Goal: Task Accomplishment & Management: Complete application form

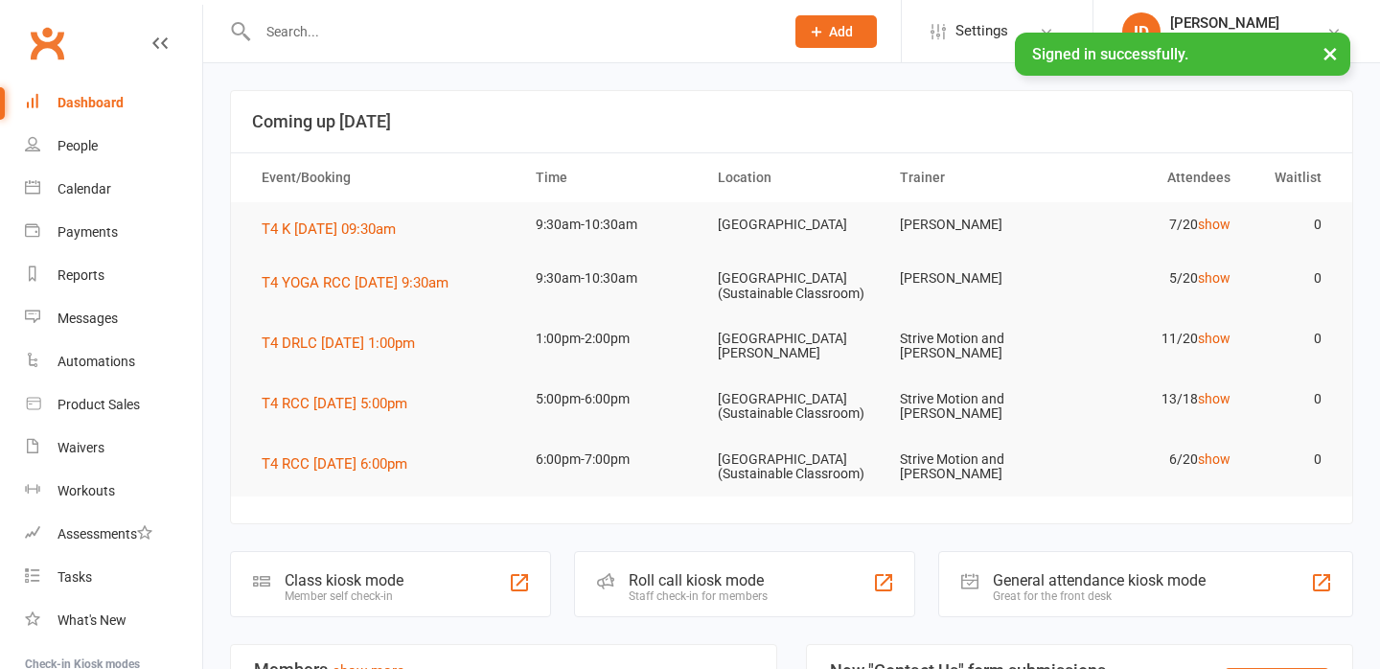
click at [303, 35] on input "text" at bounding box center [511, 31] width 519 height 27
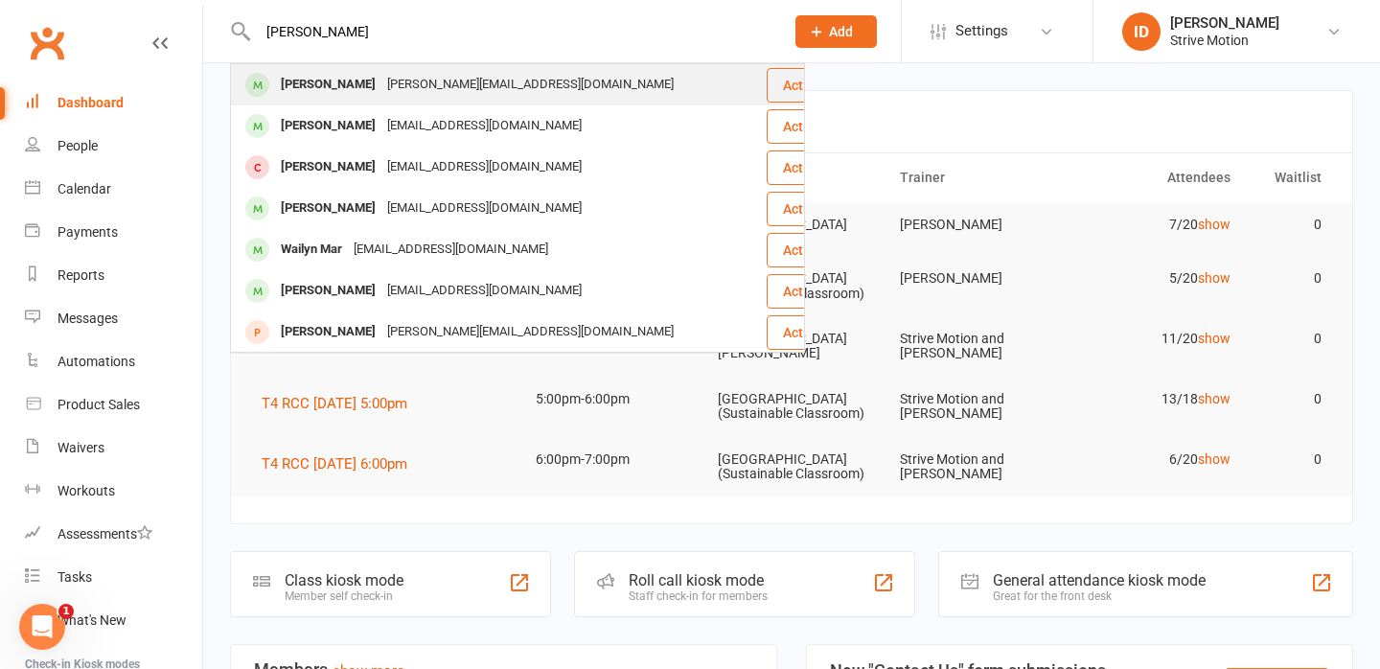
type input "[PERSON_NAME]"
click at [336, 90] on div "[PERSON_NAME]" at bounding box center [328, 85] width 106 height 28
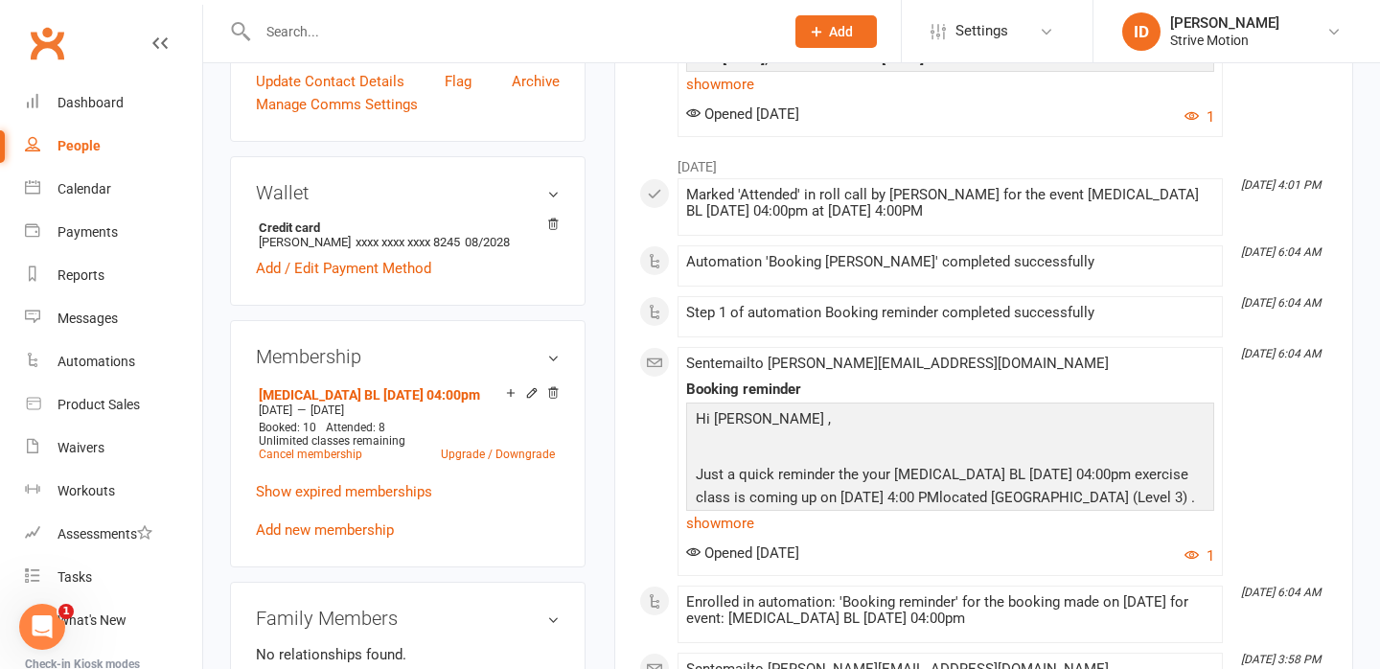
scroll to position [397, 0]
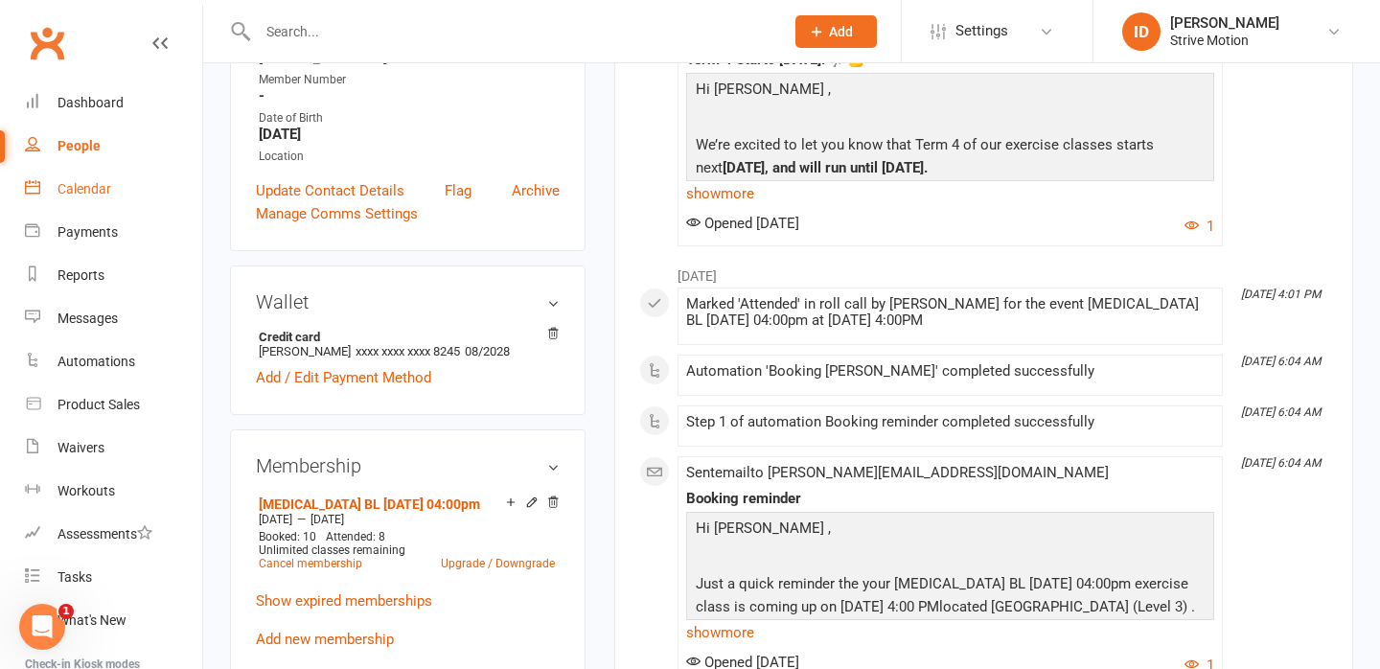
click at [82, 192] on div "Calendar" at bounding box center [85, 188] width 54 height 15
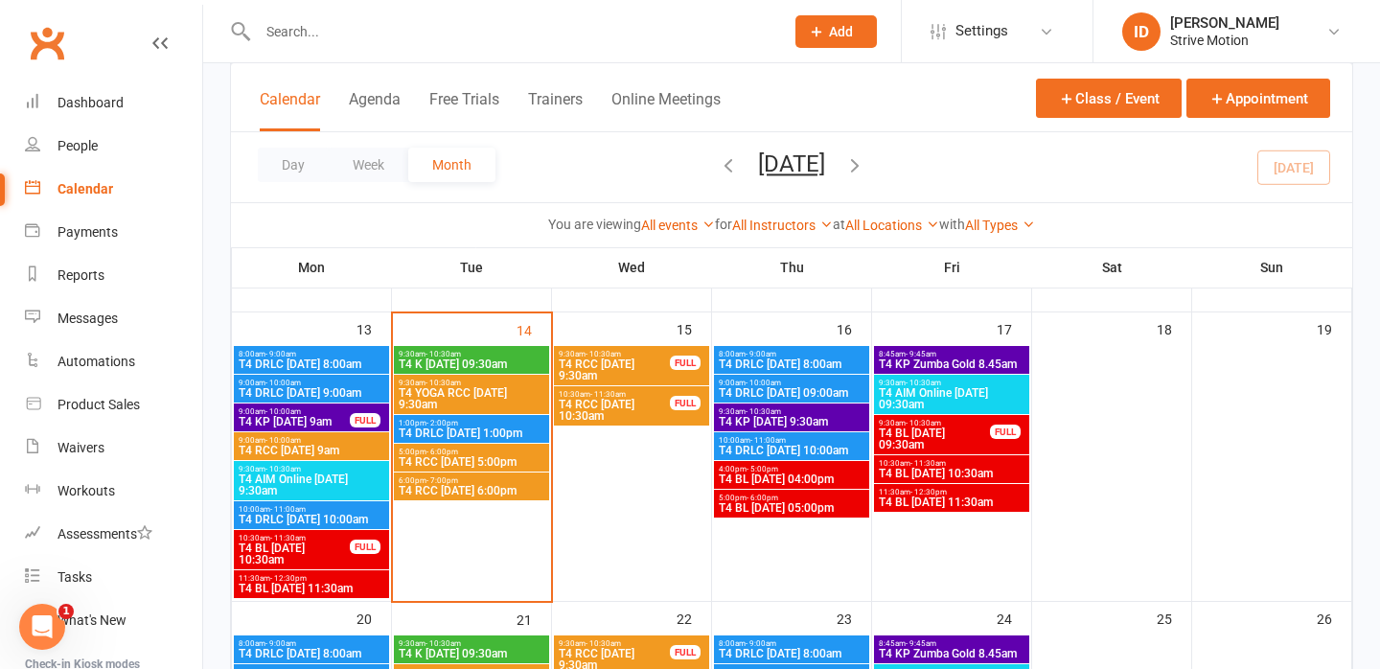
scroll to position [364, 0]
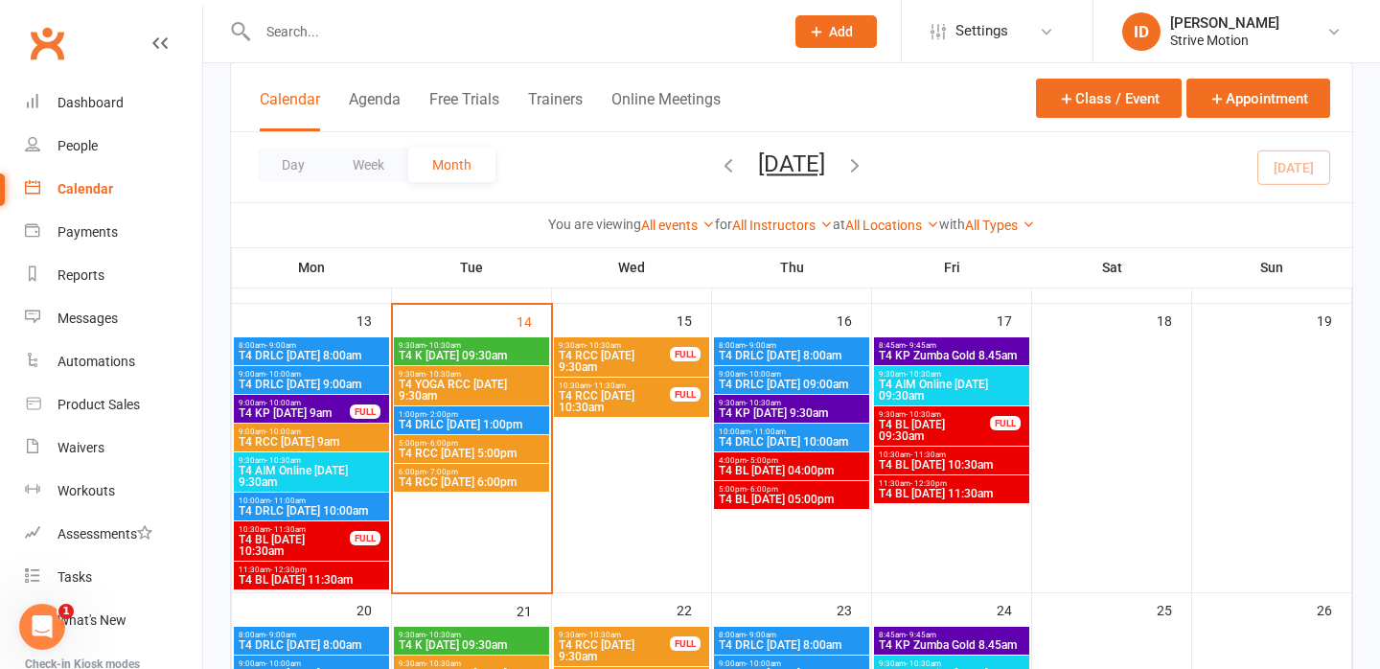
click at [298, 16] on div at bounding box center [500, 31] width 541 height 62
click at [299, 28] on input "text" at bounding box center [511, 31] width 519 height 27
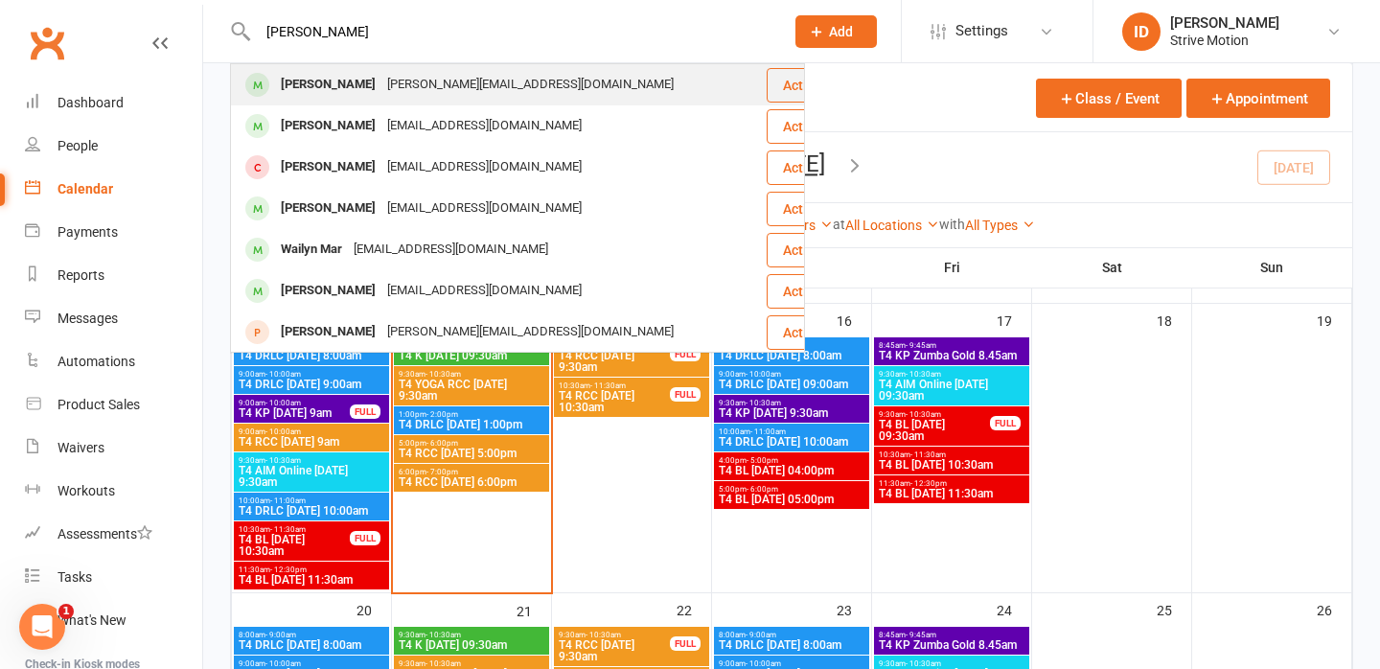
type input "[PERSON_NAME]"
click at [333, 92] on div "[PERSON_NAME]" at bounding box center [328, 85] width 106 height 28
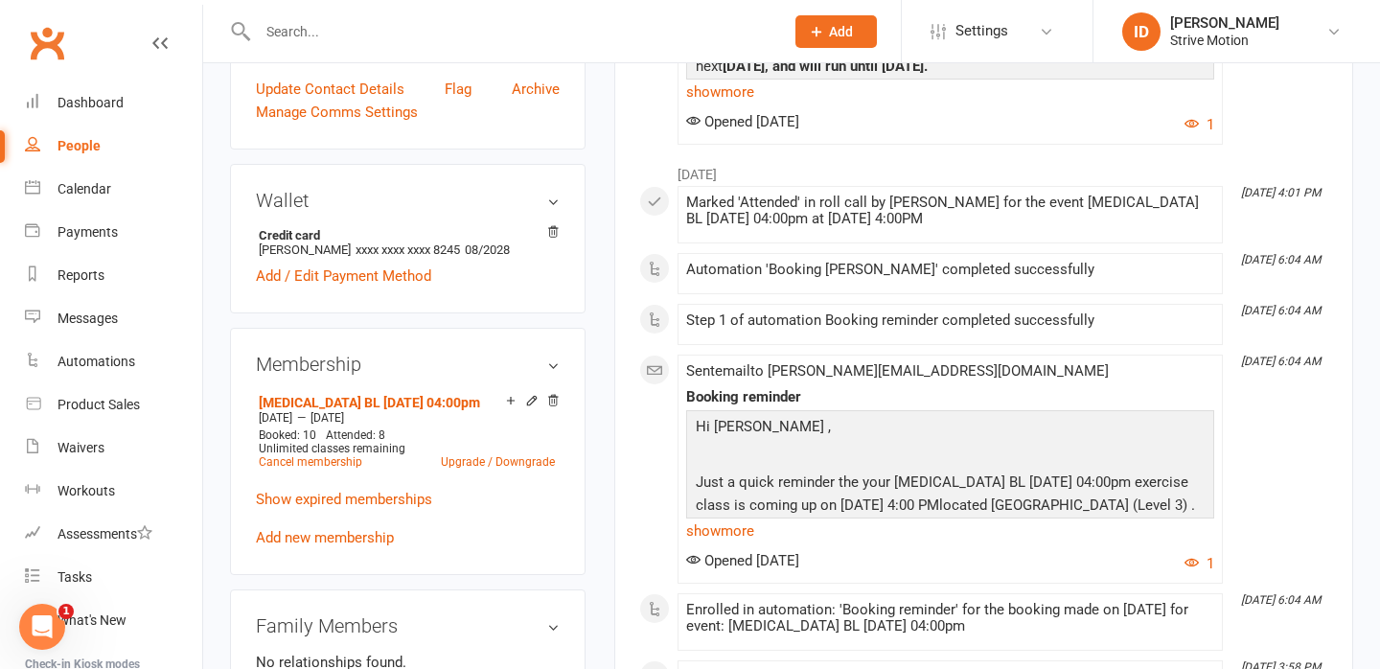
scroll to position [501, 0]
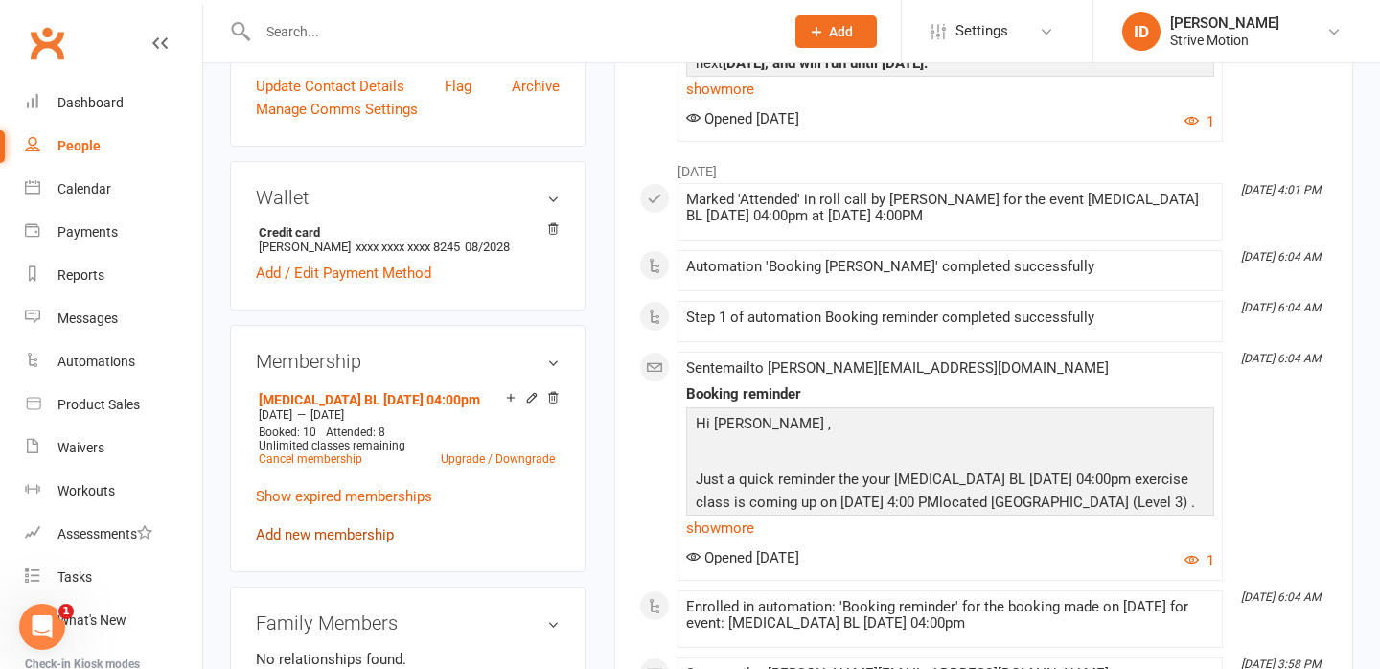
click at [326, 526] on link "Add new membership" at bounding box center [325, 534] width 138 height 17
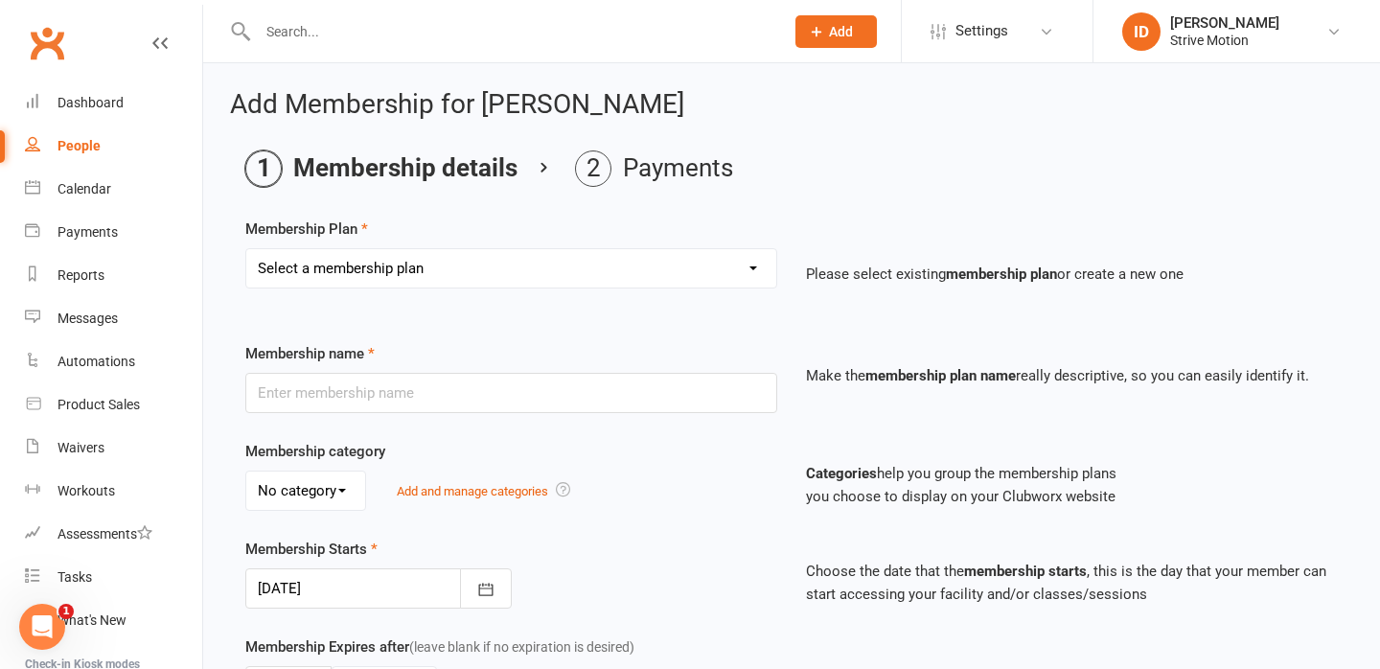
click at [390, 270] on select "Select a membership plan Create new Membership Plan T4 RCC [DATE] 9am T4 BL [DA…" at bounding box center [511, 268] width 530 height 38
select select "15"
click at [246, 249] on select "Select a membership plan Create new Membership Plan T4 RCC [DATE] 9am T4 BL [DA…" at bounding box center [511, 268] width 530 height 38
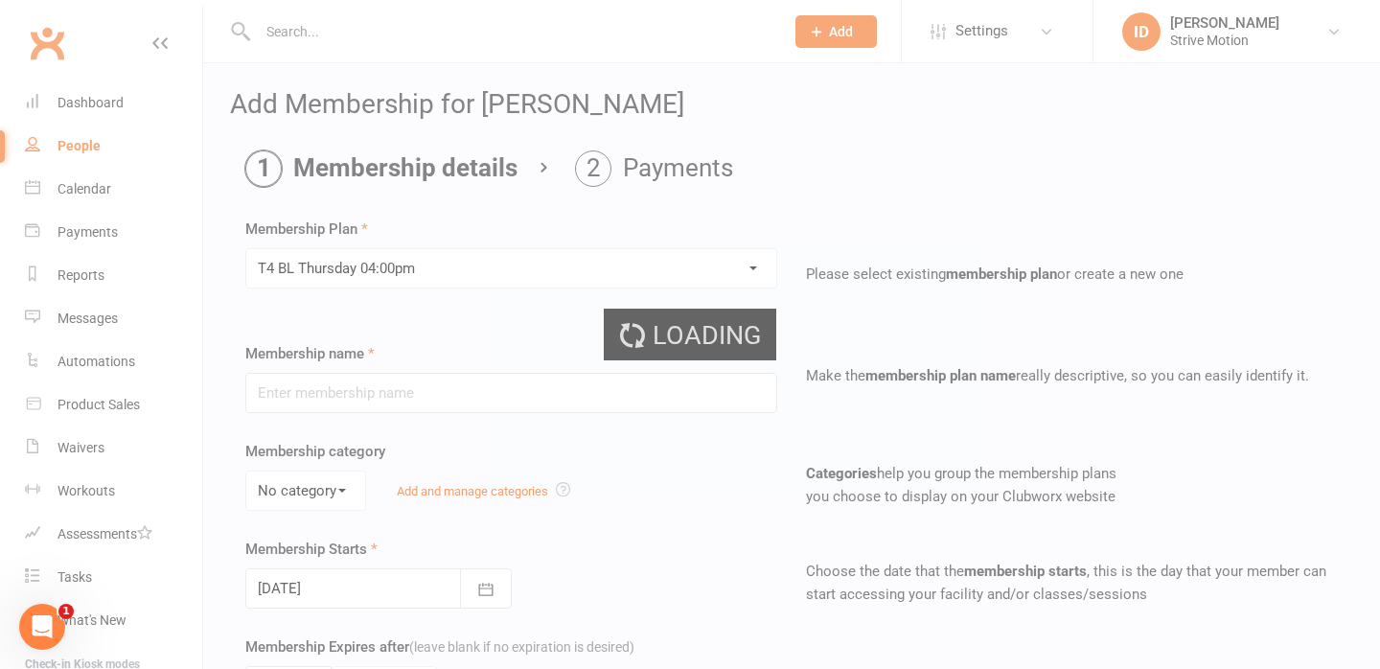
type input "T4 BL [DATE] 04:00pm"
select select "0"
type input "20"
select select "1"
type input "11"
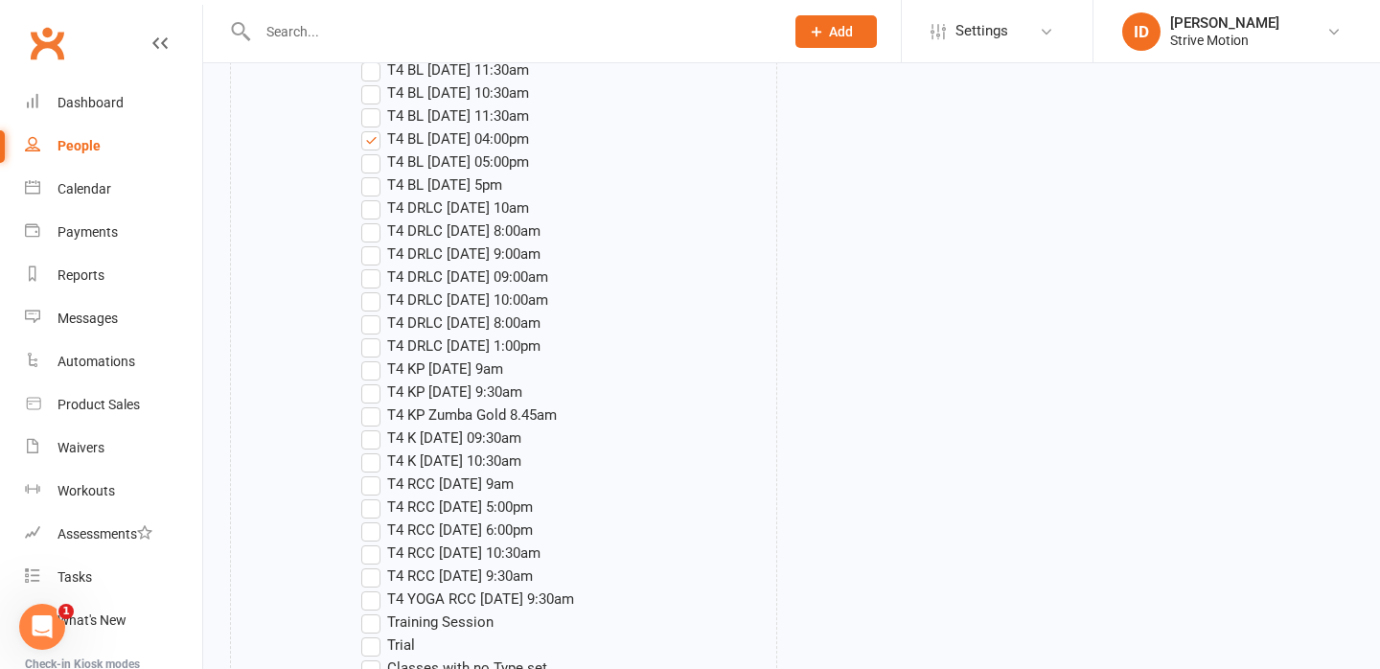
scroll to position [3463, 0]
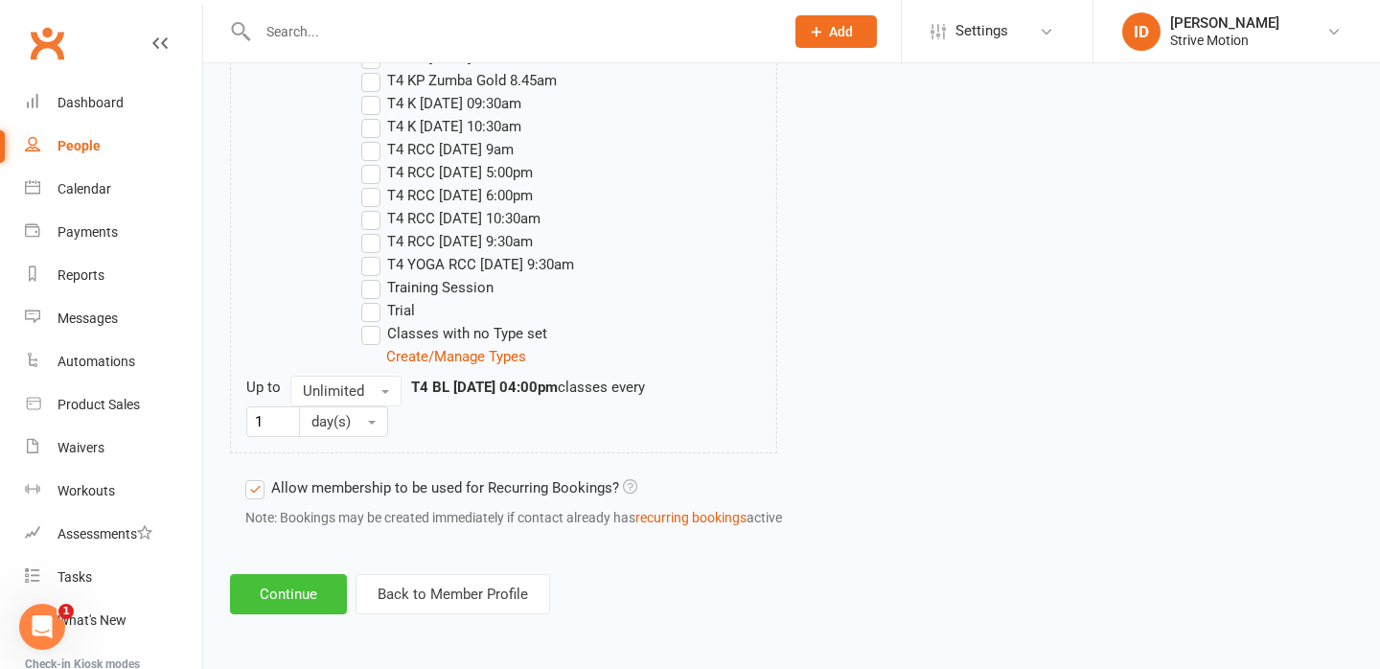
click at [295, 591] on button "Continue" at bounding box center [288, 594] width 117 height 40
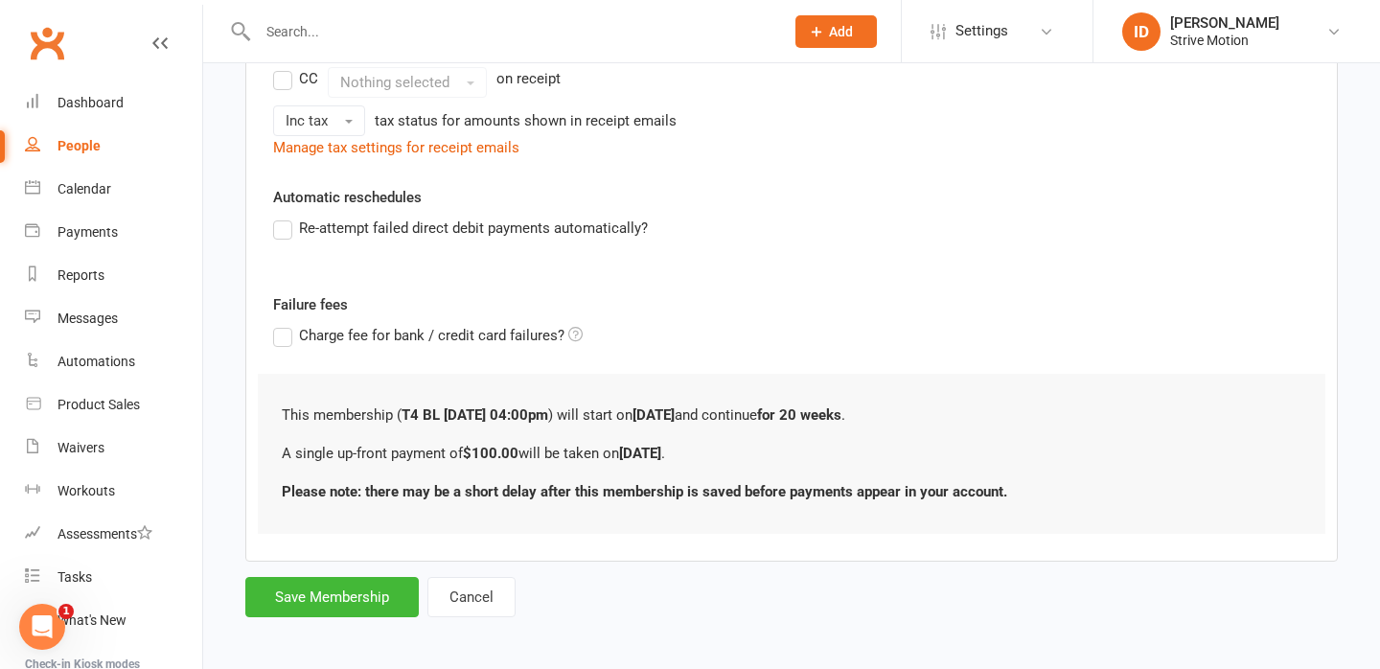
scroll to position [452, 0]
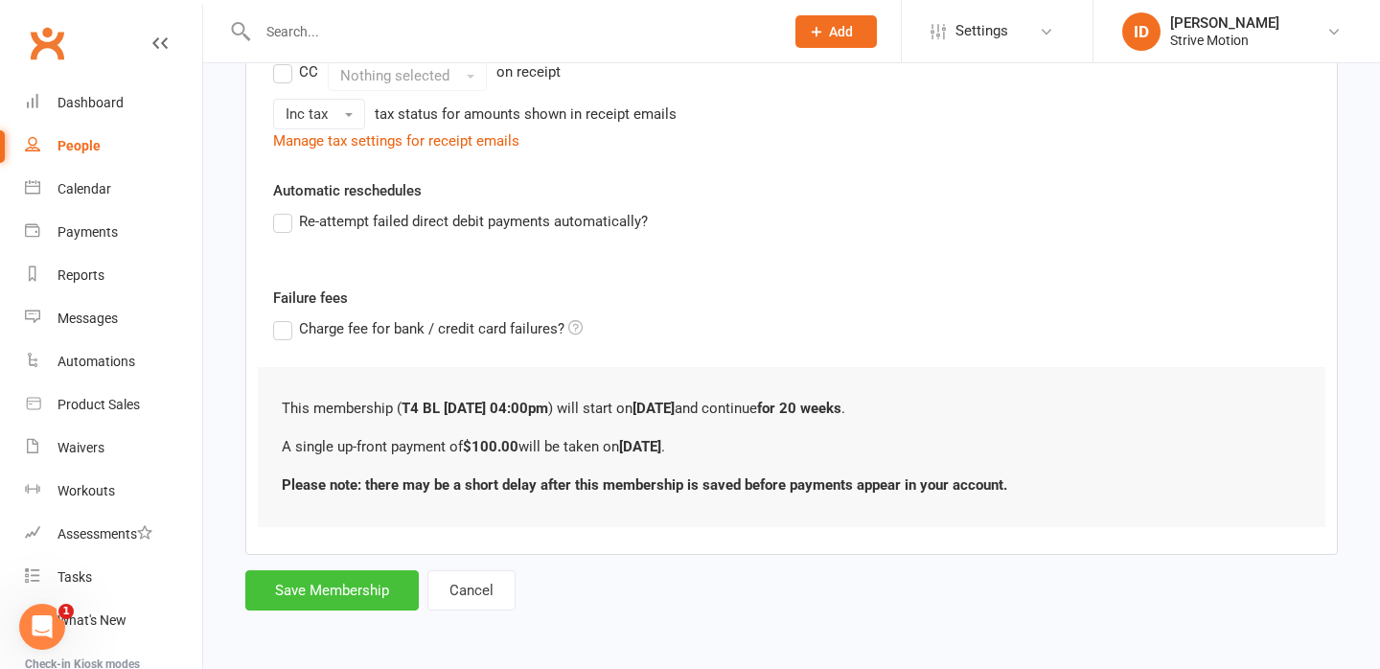
click at [350, 588] on button "Save Membership" at bounding box center [332, 590] width 174 height 40
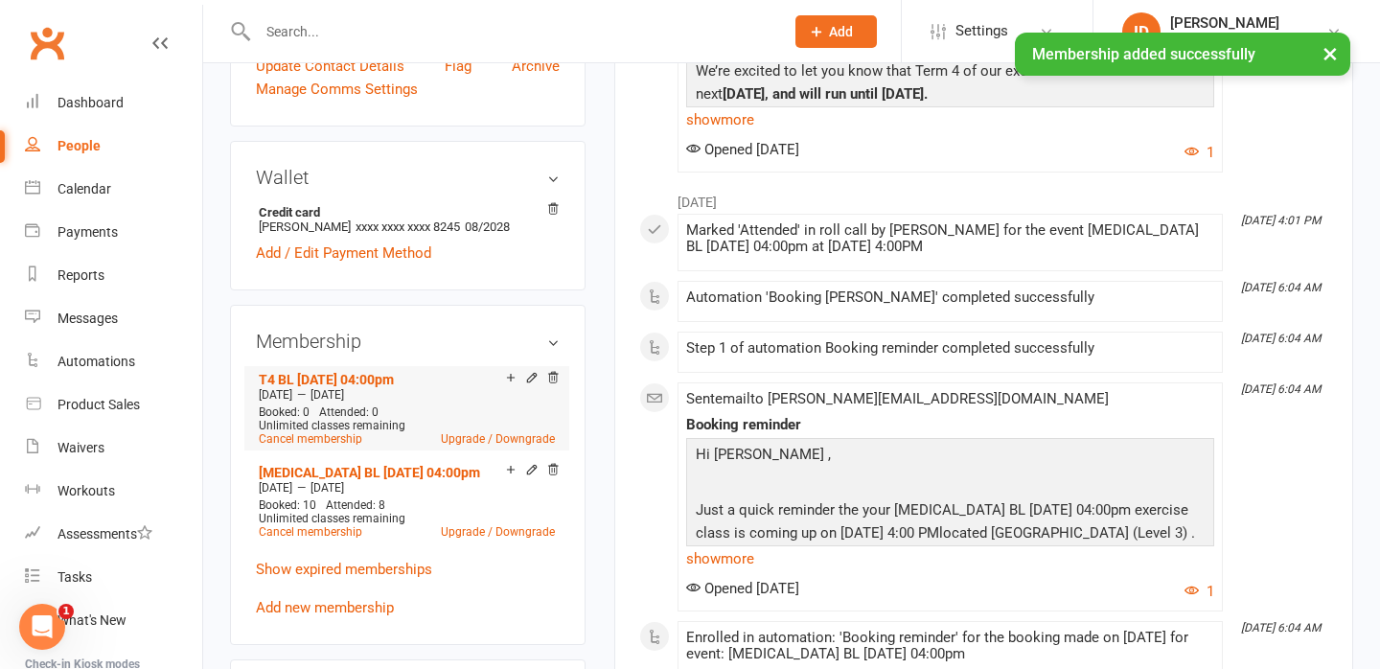
scroll to position [521, 0]
click at [87, 192] on div "Calendar" at bounding box center [85, 188] width 54 height 15
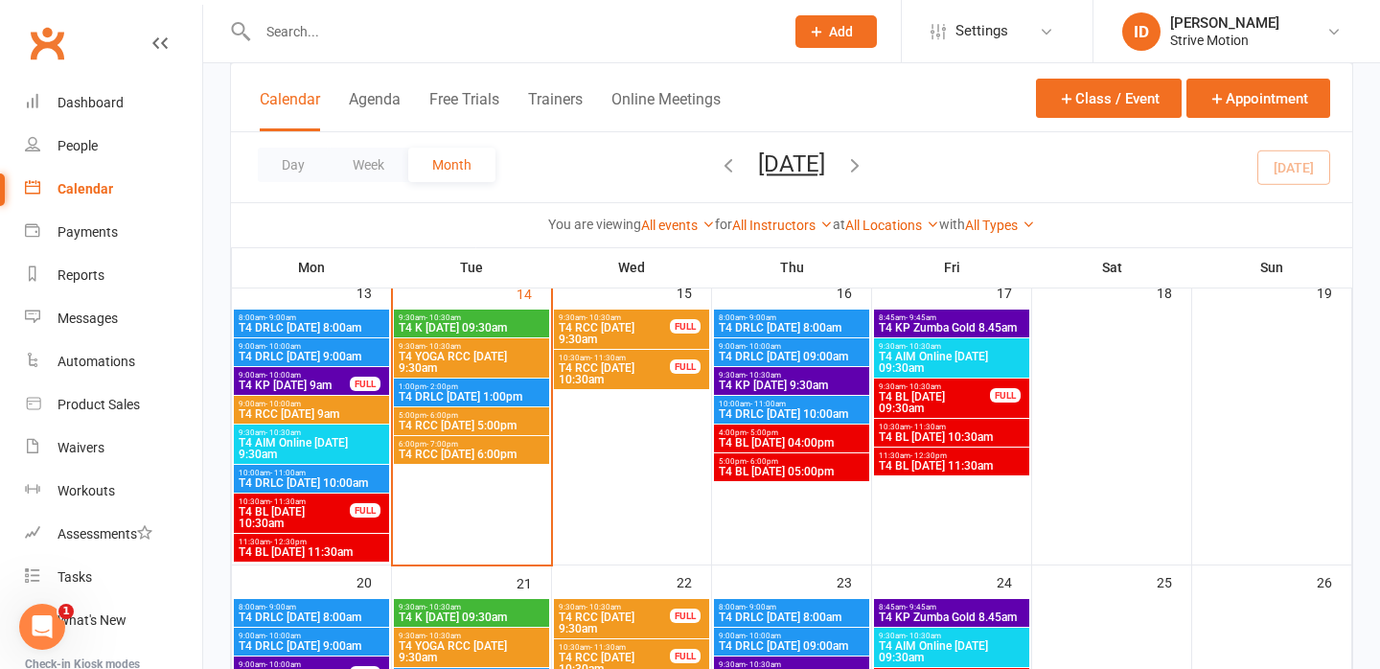
scroll to position [411, 0]
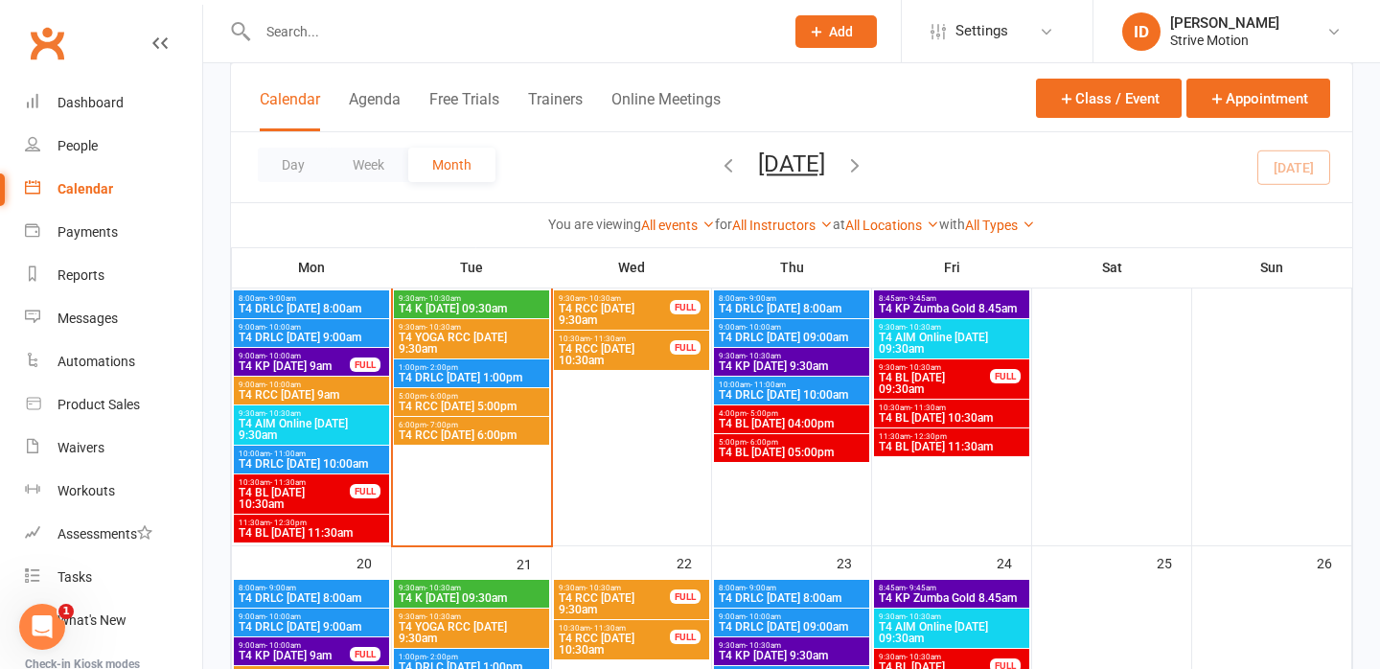
click at [846, 418] on span "T4 BL [DATE] 04:00pm" at bounding box center [792, 424] width 148 height 12
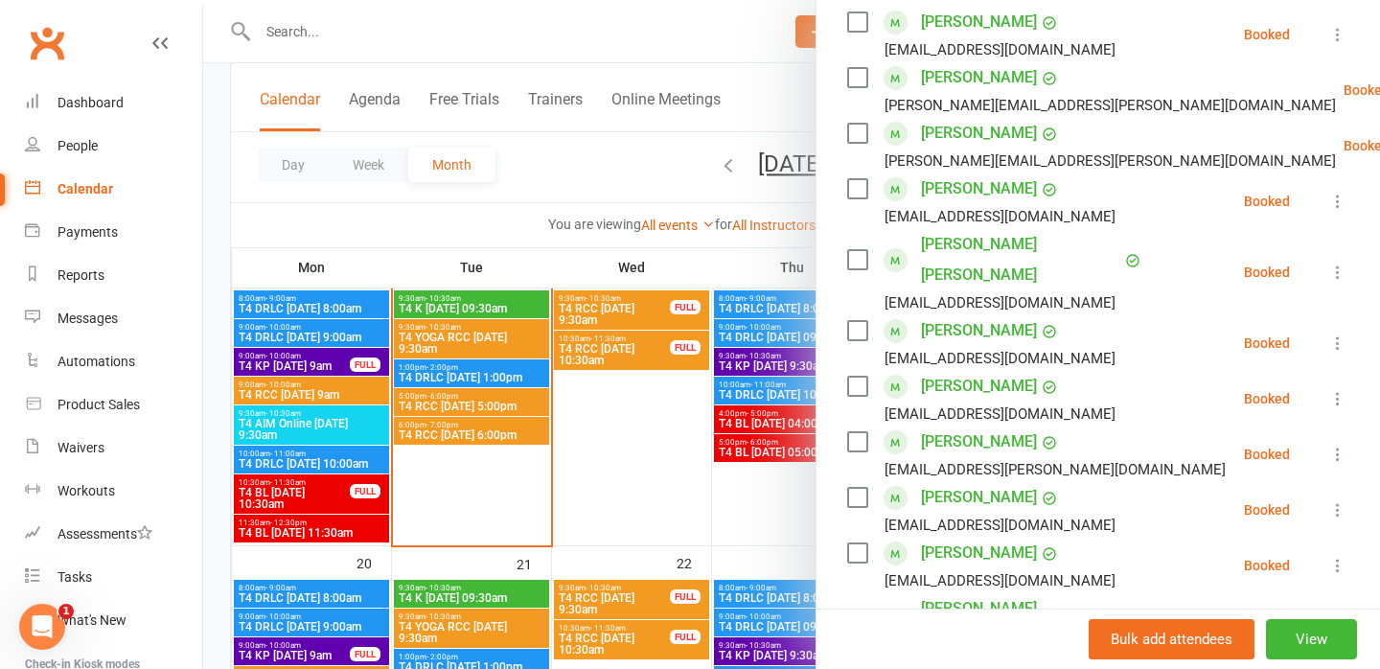
scroll to position [790, 0]
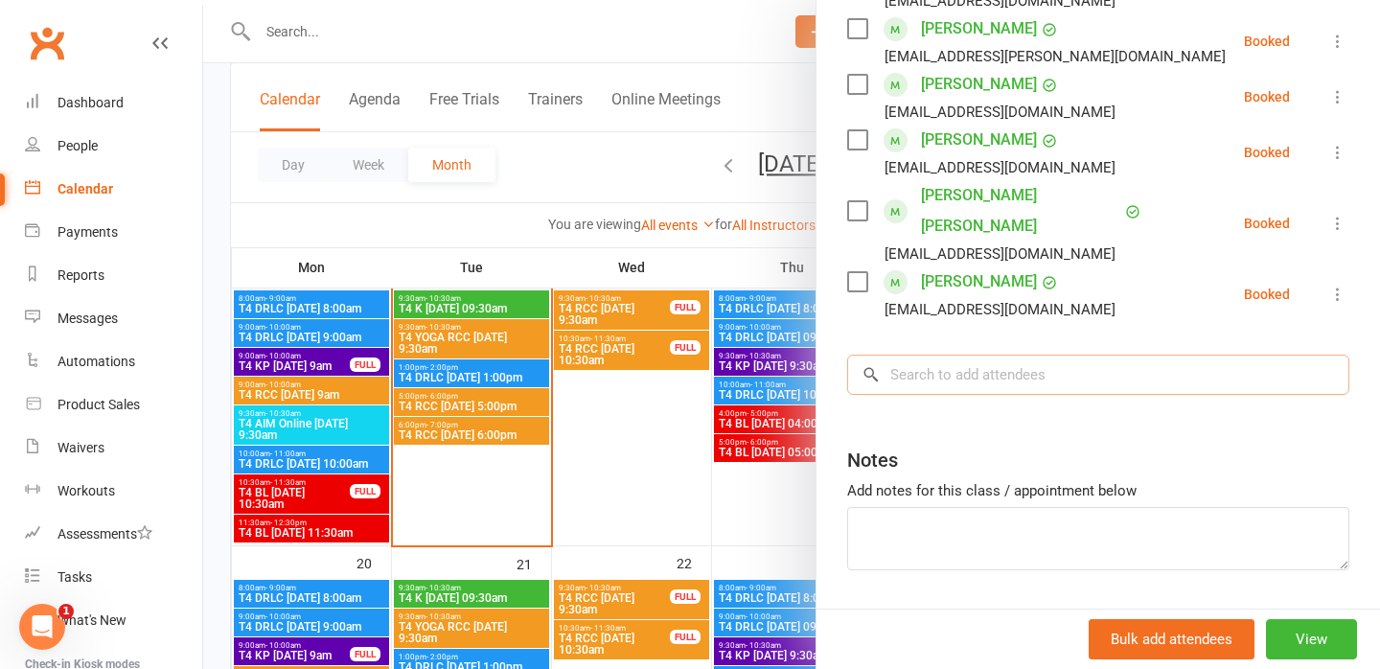
click at [920, 355] on input "search" at bounding box center [1098, 375] width 502 height 40
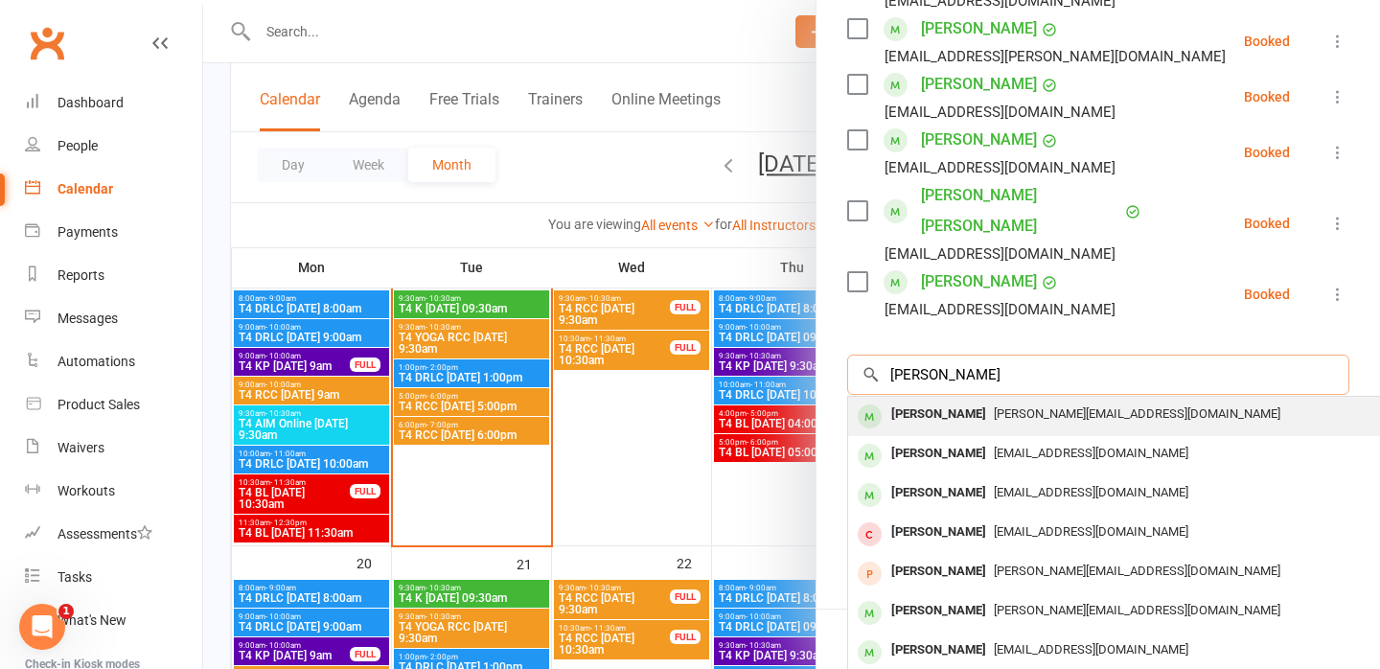
type input "[PERSON_NAME]"
click at [971, 401] on div "[PERSON_NAME]" at bounding box center [939, 415] width 110 height 28
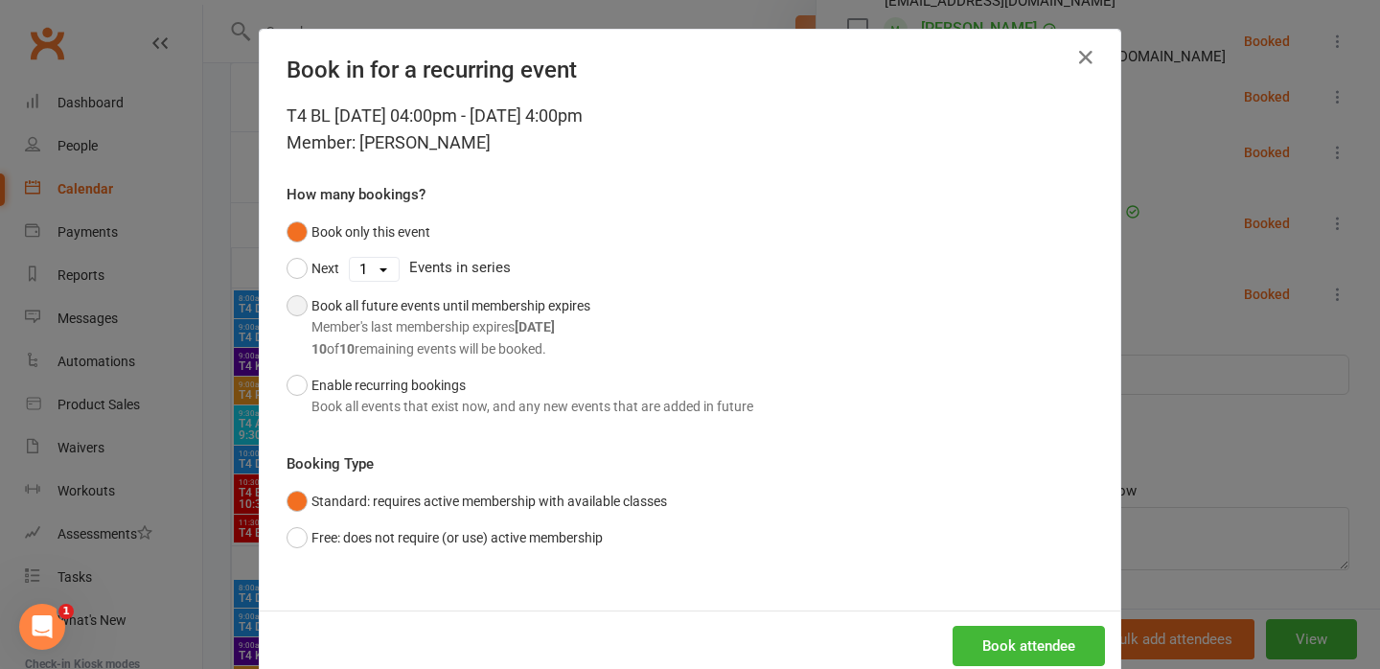
click at [304, 310] on button "Book all future events until membership expires Member's last membership expire…" at bounding box center [439, 328] width 304 height 80
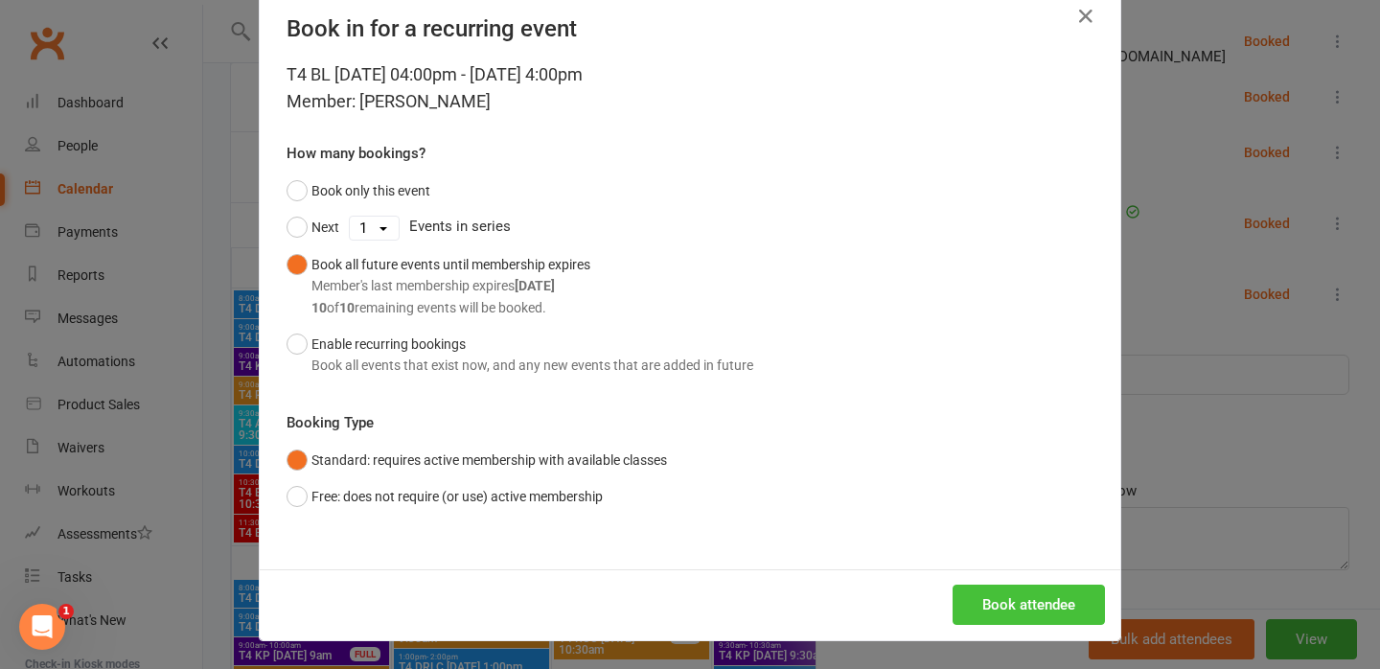
click at [1008, 601] on button "Book attendee" at bounding box center [1029, 605] width 152 height 40
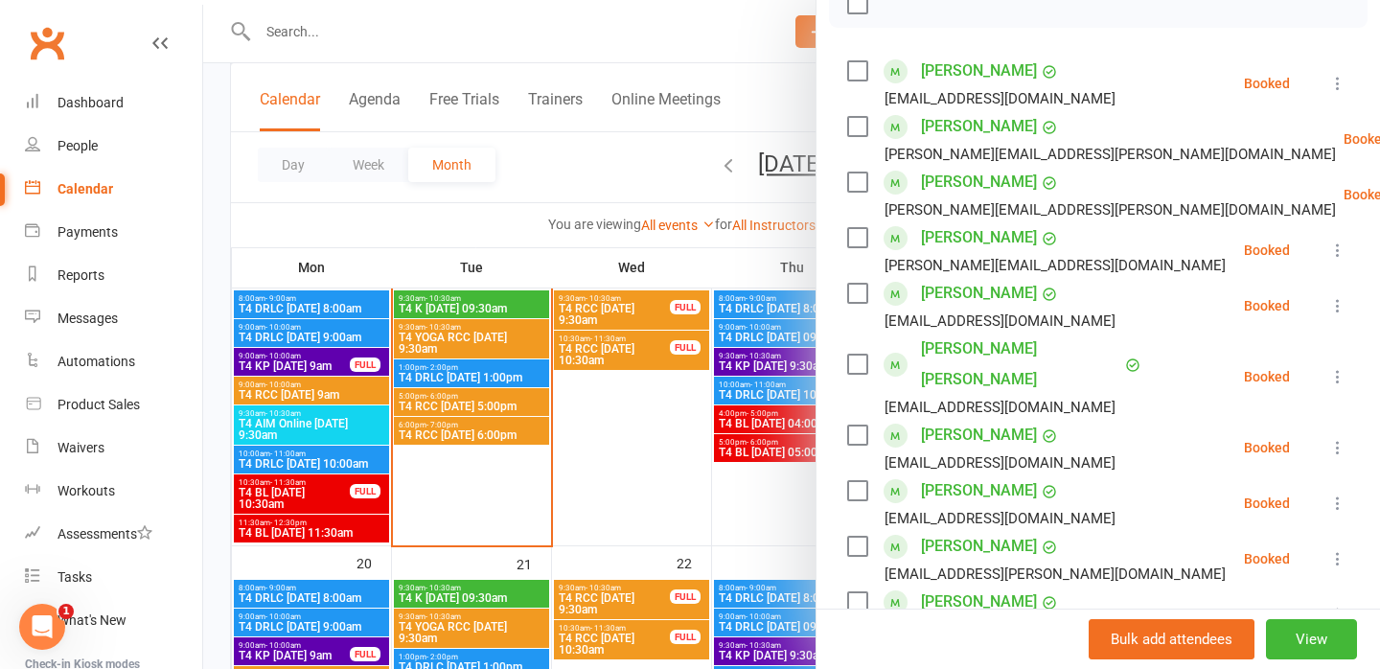
scroll to position [291, 0]
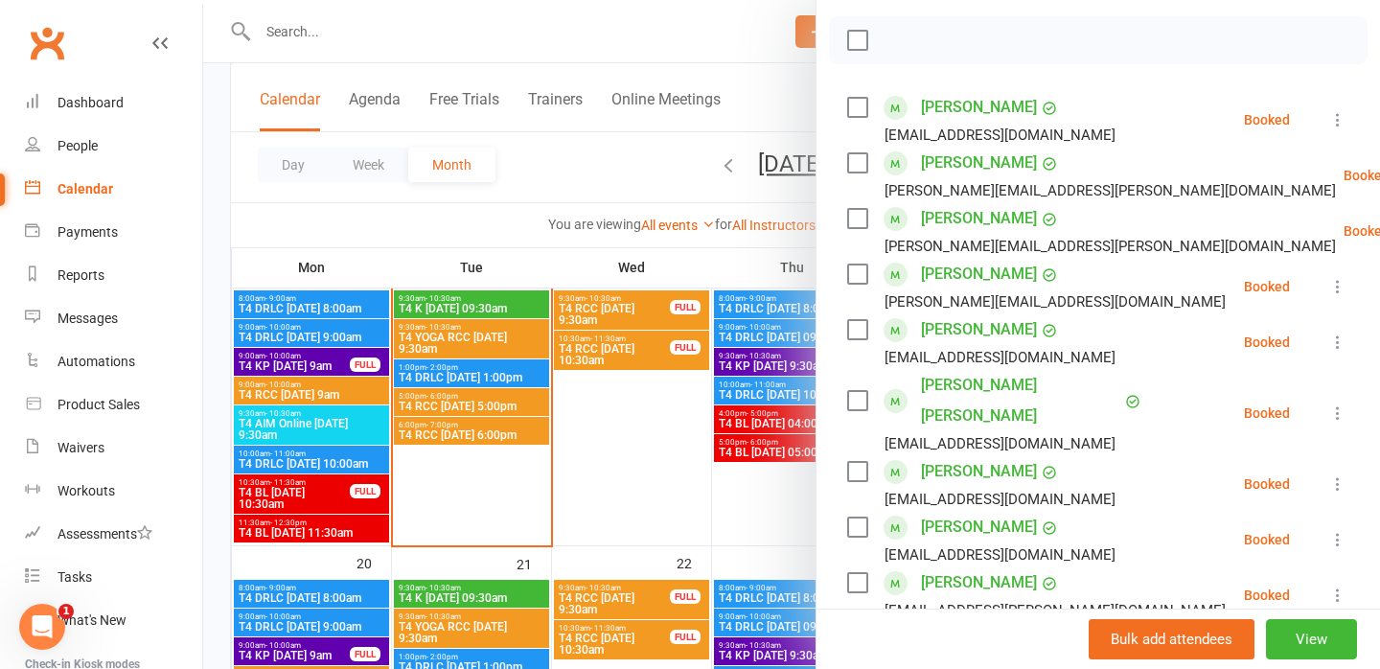
click at [961, 259] on link "[PERSON_NAME]" at bounding box center [979, 274] width 116 height 31
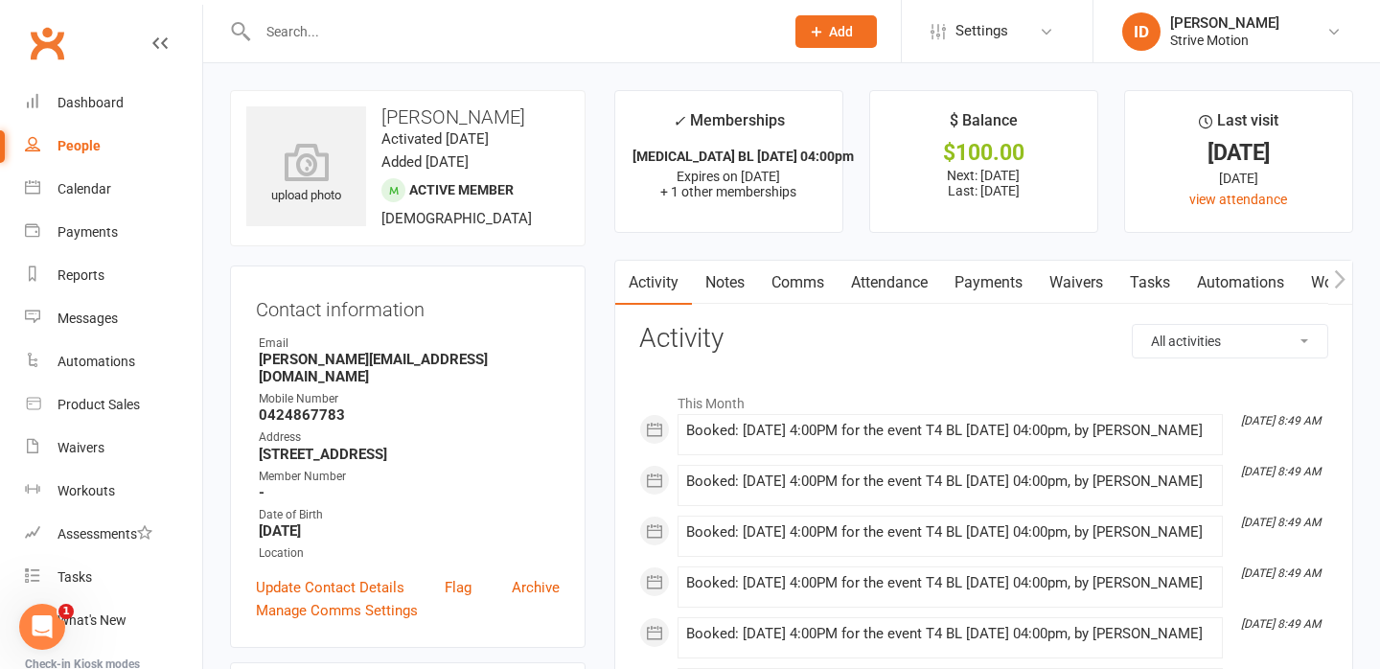
click at [724, 282] on link "Notes" at bounding box center [725, 283] width 66 height 44
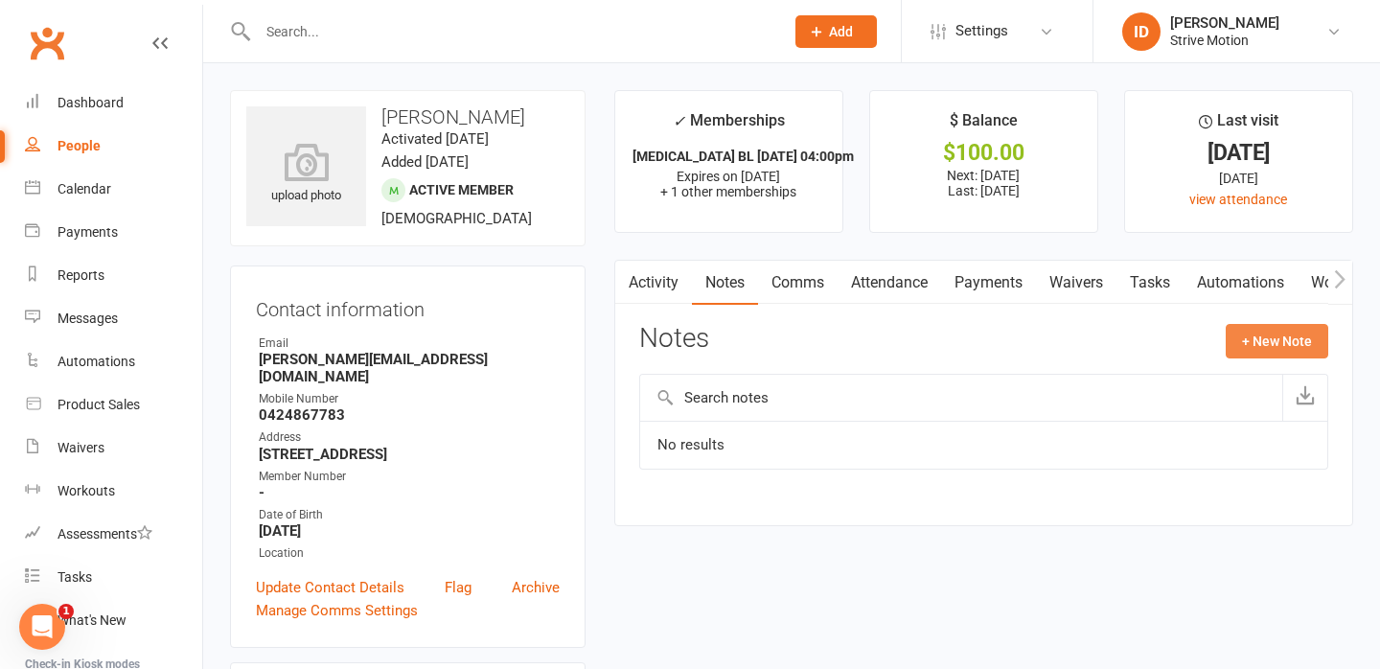
click at [1264, 340] on button "+ New Note" at bounding box center [1277, 341] width 103 height 35
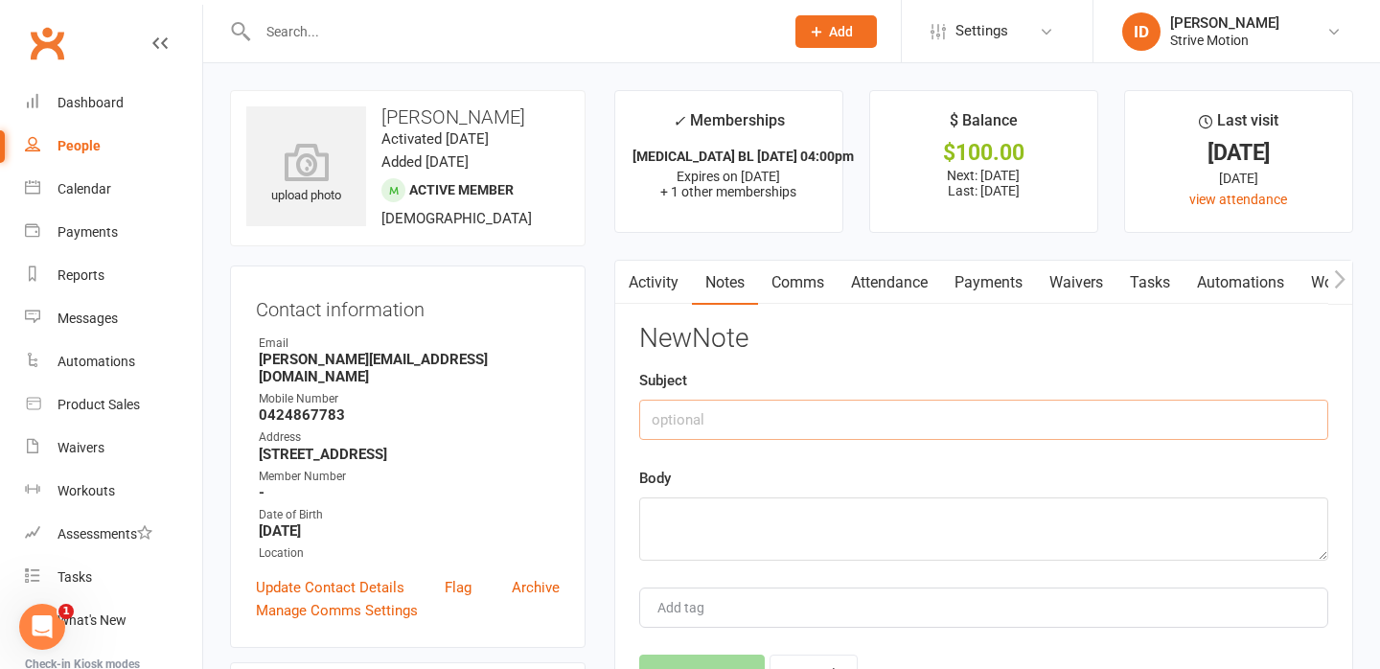
click at [691, 436] on input "text" at bounding box center [983, 420] width 689 height 40
type input "Booked and paid T4 over phone"
click at [710, 507] on textarea at bounding box center [983, 529] width 689 height 63
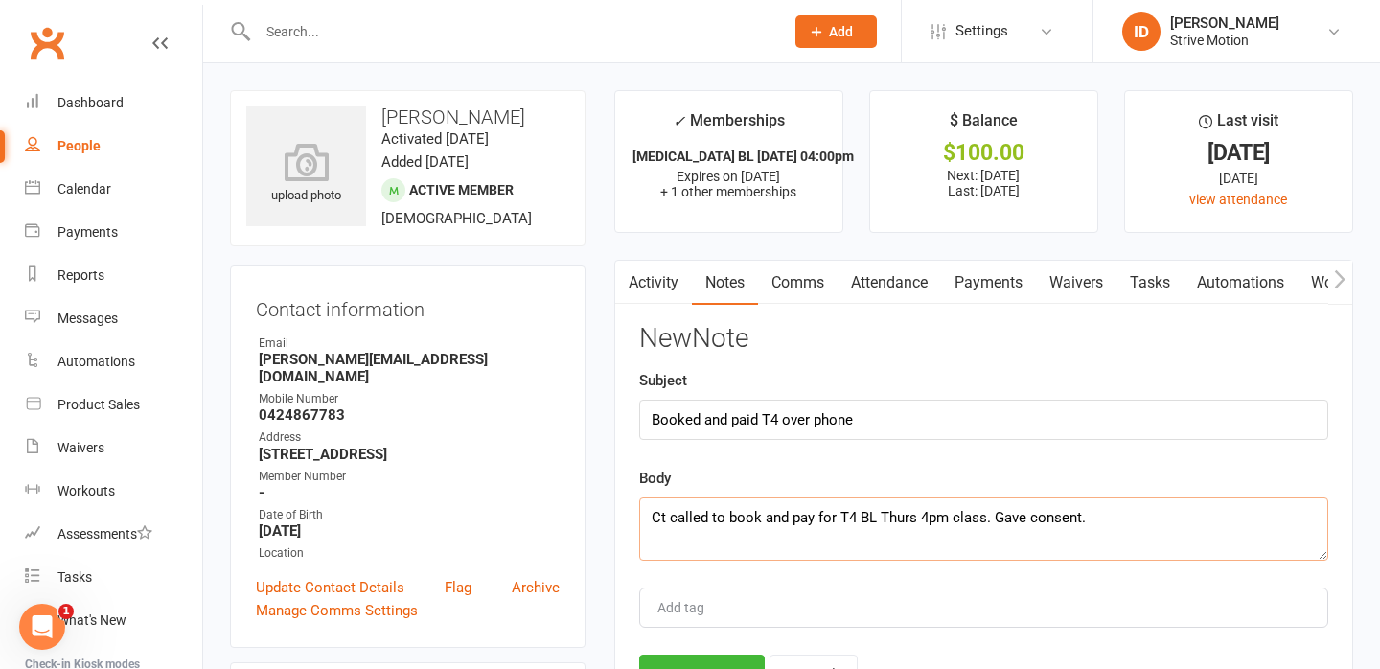
scroll to position [104, 0]
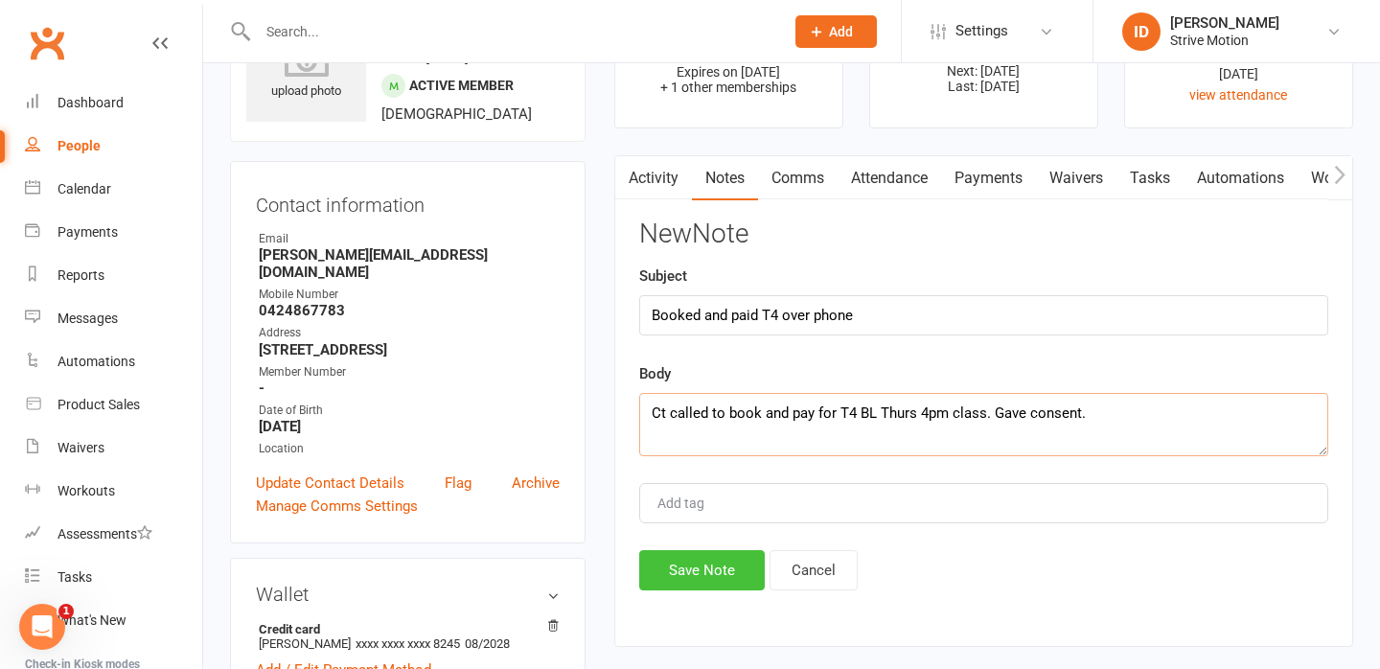
type textarea "Ct called to book and pay for T4 BL Thurs 4pm class. Gave consent."
click at [717, 563] on button "Save Note" at bounding box center [702, 570] width 126 height 40
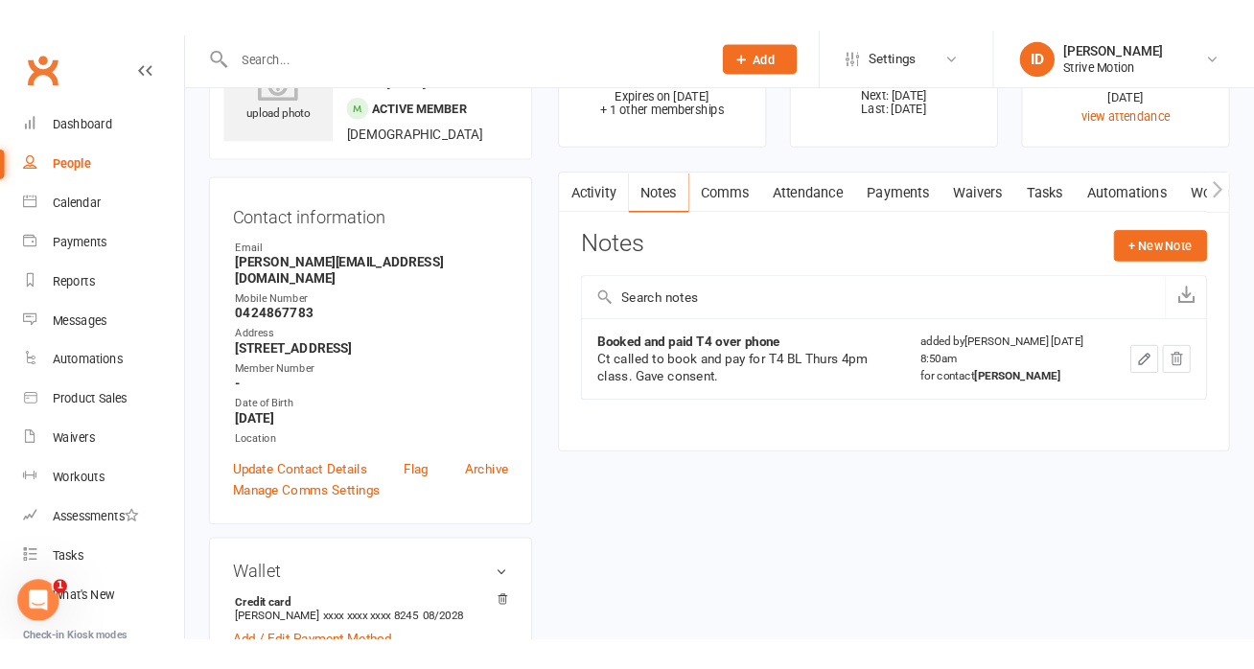
scroll to position [0, 0]
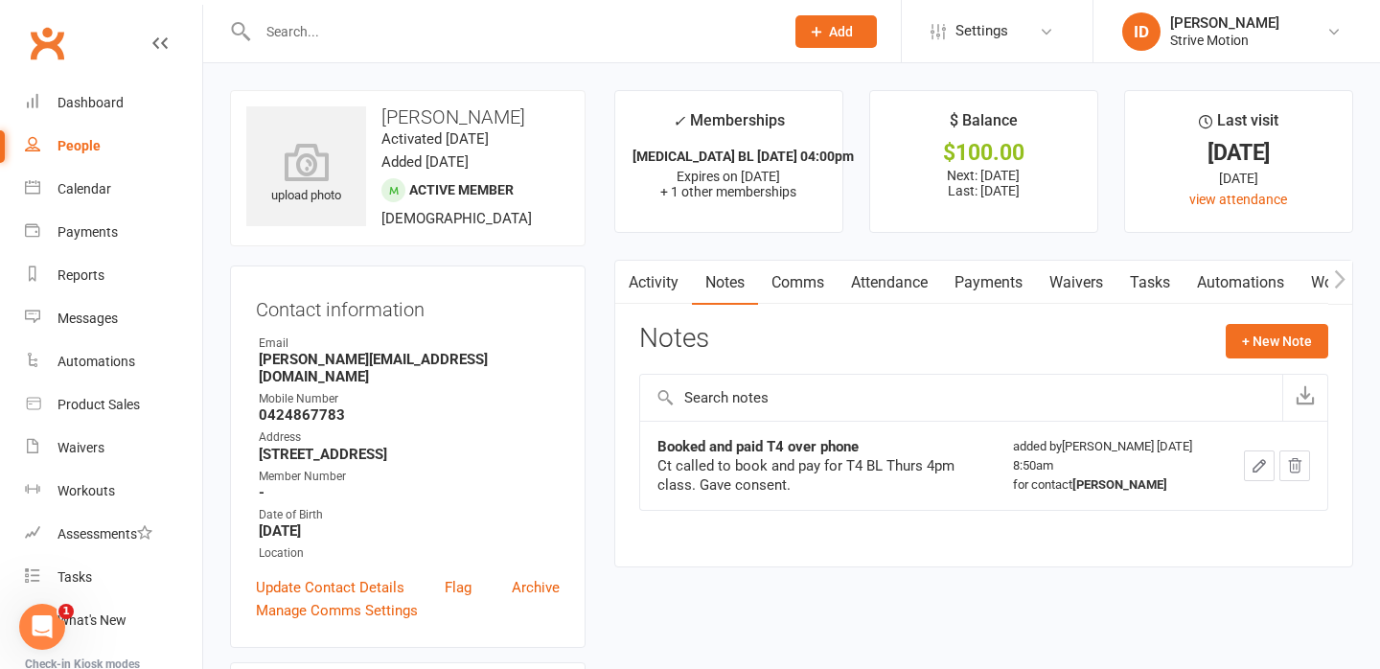
drag, startPoint x: 383, startPoint y: 114, endPoint x: 502, endPoint y: 114, distance: 119.8
click at [502, 114] on h3 "[PERSON_NAME]" at bounding box center [407, 116] width 323 height 21
copy h3 "[PERSON_NAME]"
